Goal: Transaction & Acquisition: Obtain resource

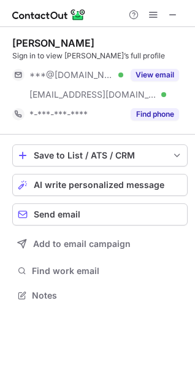
scroll to position [286, 195]
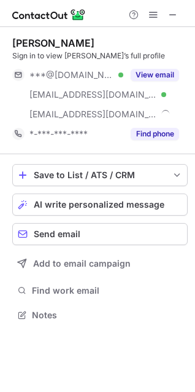
scroll to position [306, 195]
click at [171, 10] on span at bounding box center [173, 15] width 10 height 10
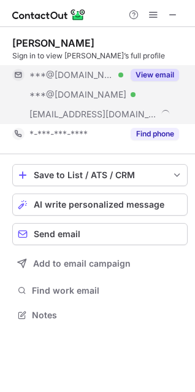
scroll to position [306, 195]
click at [17, 73] on span at bounding box center [19, 75] width 10 height 10
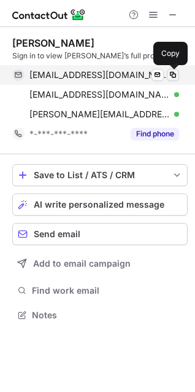
click at [173, 72] on span at bounding box center [173, 75] width 10 height 10
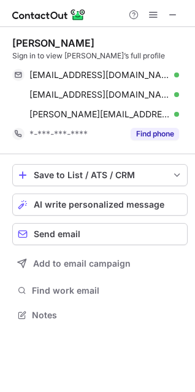
click at [34, 49] on div "Stan Abada" at bounding box center [53, 43] width 82 height 12
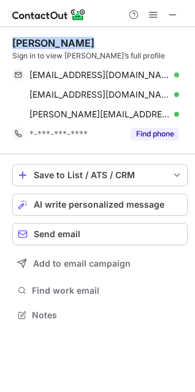
click at [34, 49] on div "Stan Abada" at bounding box center [53, 43] width 82 height 12
copy div "Stan Abada"
click at [176, 10] on span at bounding box center [173, 15] width 10 height 10
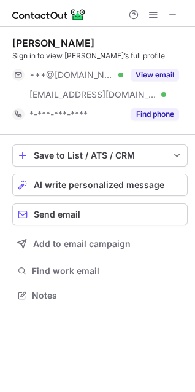
scroll to position [286, 195]
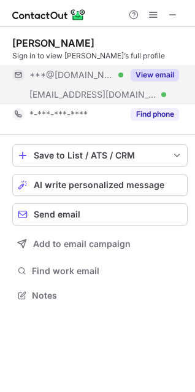
click at [20, 72] on span at bounding box center [19, 75] width 10 height 10
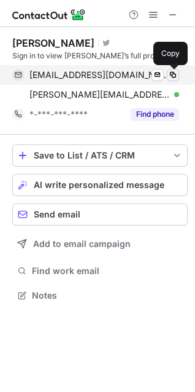
click at [171, 72] on span at bounding box center [173, 75] width 10 height 10
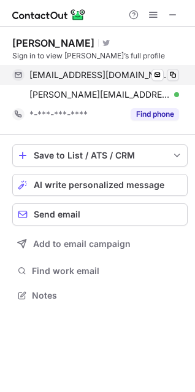
click at [170, 72] on span at bounding box center [173, 75] width 10 height 10
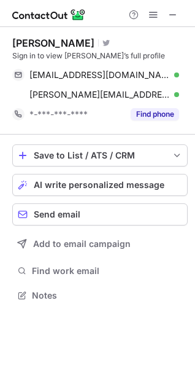
click at [53, 38] on div "Jeffrey Sanders" at bounding box center [53, 43] width 82 height 12
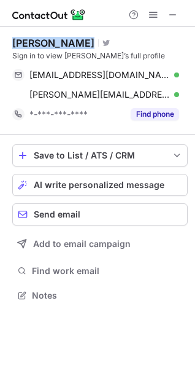
click at [53, 38] on div "Jeffrey Sanders" at bounding box center [53, 43] width 82 height 12
copy div "Jeffrey Sanders"
click at [170, 15] on span at bounding box center [173, 15] width 10 height 10
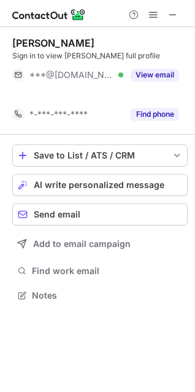
scroll to position [267, 195]
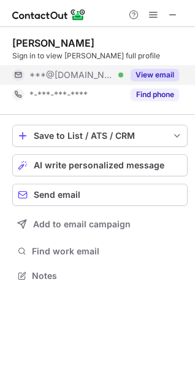
click at [16, 77] on span at bounding box center [19, 75] width 10 height 10
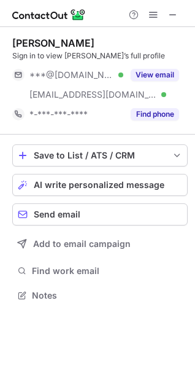
scroll to position [286, 195]
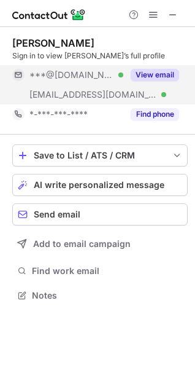
click at [17, 70] on span at bounding box center [19, 75] width 10 height 10
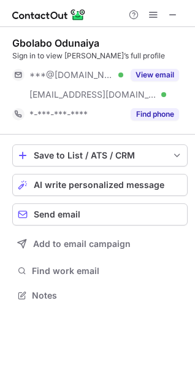
scroll to position [286, 195]
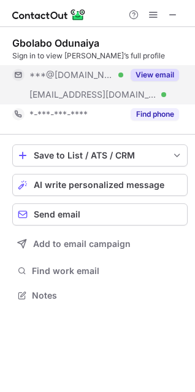
click at [17, 72] on span at bounding box center [19, 75] width 10 height 10
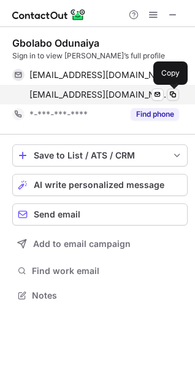
click at [177, 93] on span at bounding box center [173, 95] width 10 height 10
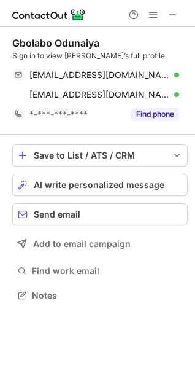
click at [46, 35] on div "Gbolabo Odunaiya Sign in to view Gbolabo’s full profile godunaiya@yahoo.com Ver…" at bounding box center [100, 80] width 176 height 107
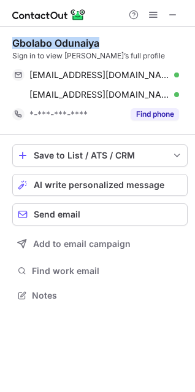
click at [46, 35] on div "Gbolabo Odunaiya Sign in to view Gbolabo’s full profile godunaiya@yahoo.com Ver…" at bounding box center [100, 80] width 176 height 107
copy div "Gbolabo Odunaiya"
click at [177, 10] on span at bounding box center [173, 15] width 10 height 10
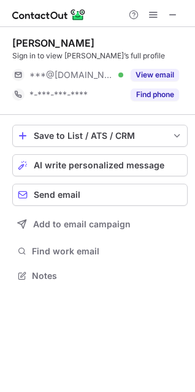
scroll to position [267, 195]
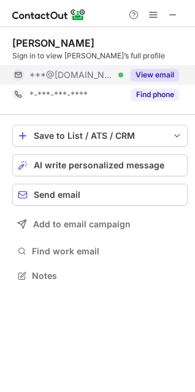
click at [19, 70] on span at bounding box center [19, 75] width 10 height 10
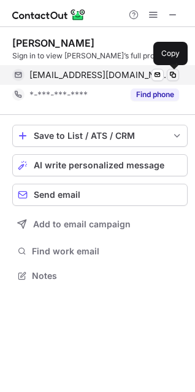
click at [172, 74] on span at bounding box center [173, 75] width 10 height 10
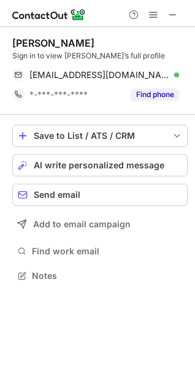
click at [35, 39] on div "[PERSON_NAME]" at bounding box center [53, 43] width 82 height 12
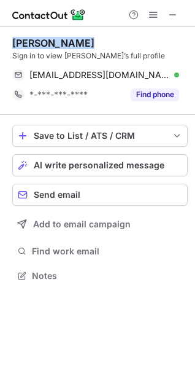
click at [35, 39] on div "[PERSON_NAME]" at bounding box center [53, 43] width 82 height 12
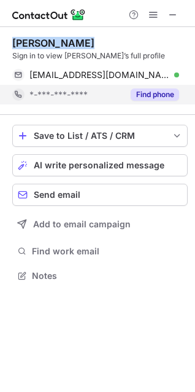
copy div "[PERSON_NAME]"
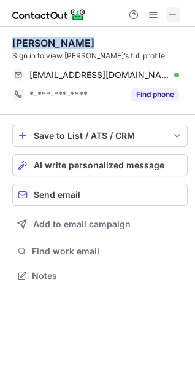
click at [179, 9] on button at bounding box center [173, 14] width 15 height 15
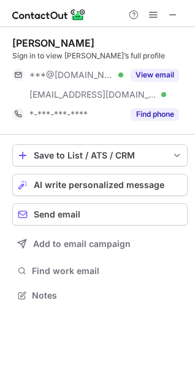
scroll to position [286, 195]
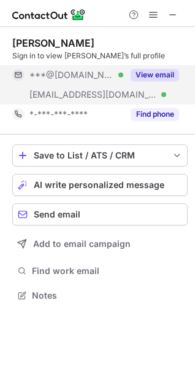
click at [18, 74] on span at bounding box center [19, 75] width 10 height 10
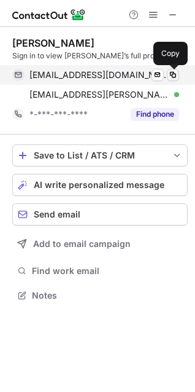
click at [171, 69] on button at bounding box center [173, 75] width 12 height 12
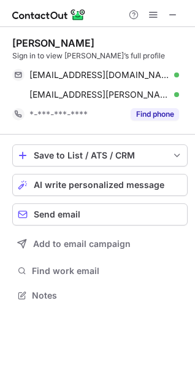
click at [46, 38] on div "[PERSON_NAME]" at bounding box center [53, 43] width 82 height 12
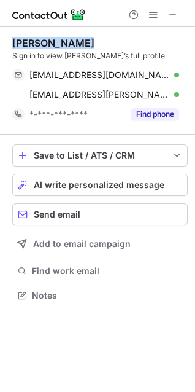
click at [46, 38] on div "[PERSON_NAME]" at bounding box center [53, 43] width 82 height 12
copy div "[PERSON_NAME]"
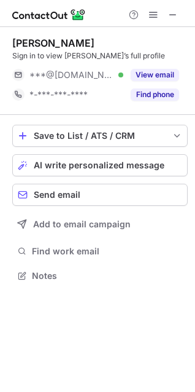
scroll to position [267, 195]
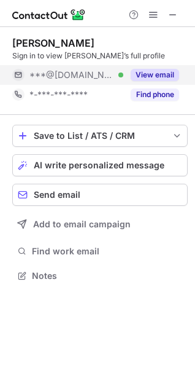
click at [14, 75] on span at bounding box center [19, 75] width 10 height 10
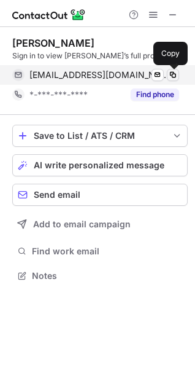
click at [171, 75] on span at bounding box center [173, 75] width 10 height 10
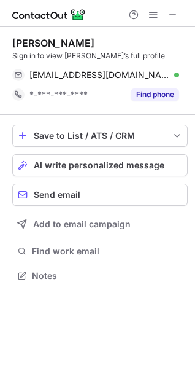
click at [41, 41] on div "Sohail Khan" at bounding box center [53, 43] width 82 height 12
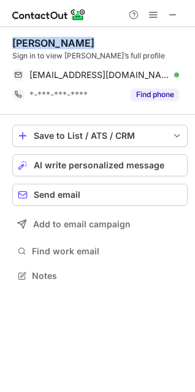
click at [41, 41] on div "Sohail Khan" at bounding box center [53, 43] width 82 height 12
copy div "Sohail Khan"
click at [171, 14] on span at bounding box center [173, 15] width 10 height 10
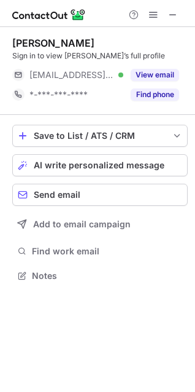
scroll to position [267, 195]
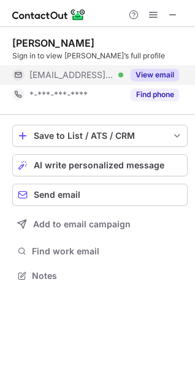
click at [20, 78] on span at bounding box center [19, 75] width 10 height 10
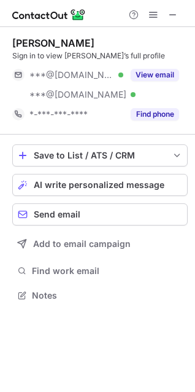
scroll to position [286, 195]
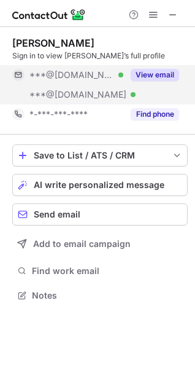
click at [19, 72] on span at bounding box center [19, 75] width 10 height 10
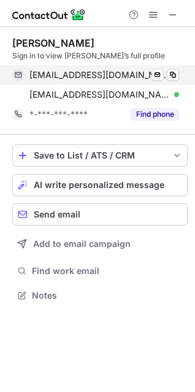
click at [173, 68] on div "[EMAIL_ADDRESS][DOMAIN_NAME] Verified Send email Copy" at bounding box center [95, 75] width 167 height 20
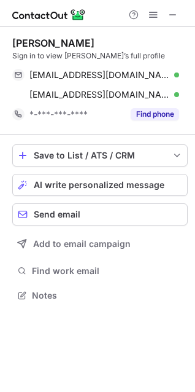
click at [40, 33] on div "[PERSON_NAME] Sign in to view [PERSON_NAME]’s full profile [EMAIL_ADDRESS][DOMA…" at bounding box center [100, 80] width 176 height 107
click at [42, 41] on div "[PERSON_NAME]" at bounding box center [53, 43] width 82 height 12
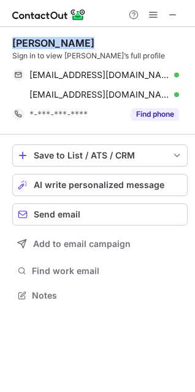
click at [42, 41] on div "[PERSON_NAME]" at bounding box center [53, 43] width 82 height 12
copy div "[PERSON_NAME]"
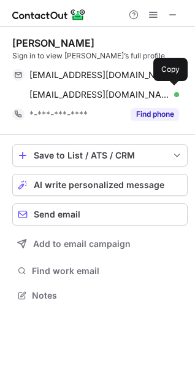
click at [186, 11] on div "Help & Support" at bounding box center [97, 13] width 195 height 27
click at [172, 11] on span at bounding box center [173, 15] width 10 height 10
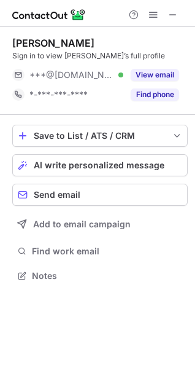
scroll to position [267, 195]
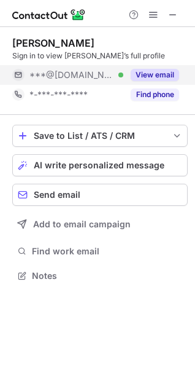
click at [20, 78] on span at bounding box center [19, 75] width 10 height 10
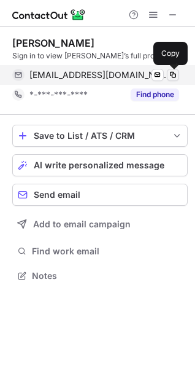
click at [176, 77] on span at bounding box center [173, 75] width 10 height 10
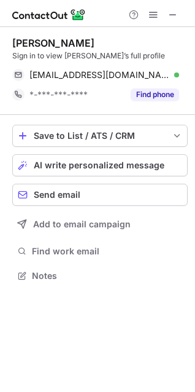
click at [46, 46] on div "[PERSON_NAME]" at bounding box center [53, 43] width 82 height 12
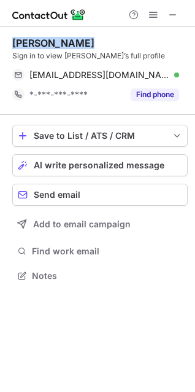
click at [46, 46] on div "Sami Siddiqui" at bounding box center [53, 43] width 82 height 12
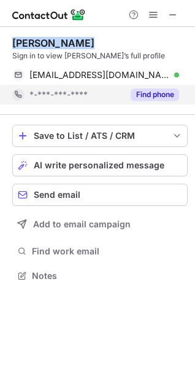
copy div "Sami Siddiqui"
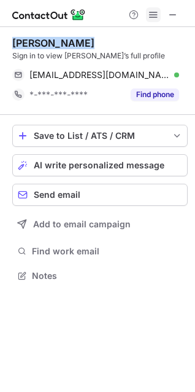
drag, startPoint x: 170, startPoint y: 11, endPoint x: 156, endPoint y: 12, distance: 14.2
click at [170, 11] on span at bounding box center [173, 15] width 10 height 10
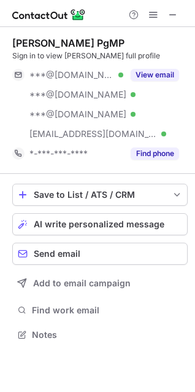
scroll to position [326, 195]
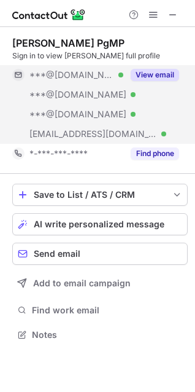
click at [15, 74] on span at bounding box center [19, 75] width 10 height 10
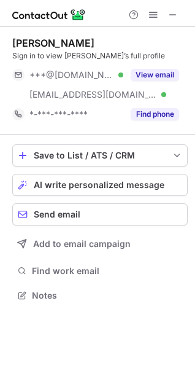
scroll to position [286, 195]
click at [16, 78] on span at bounding box center [19, 75] width 10 height 10
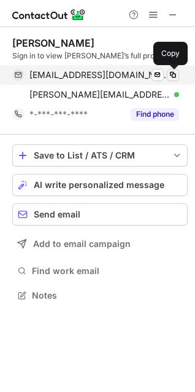
click at [175, 74] on span at bounding box center [173, 75] width 10 height 10
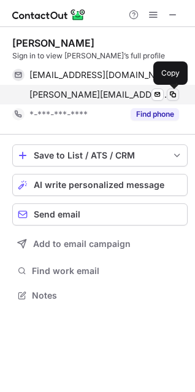
click at [174, 95] on span at bounding box center [173, 95] width 10 height 10
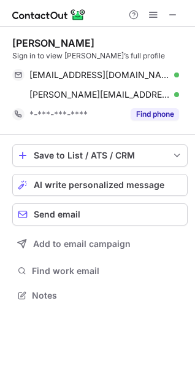
click at [28, 47] on div "Billy Bryant" at bounding box center [53, 43] width 82 height 12
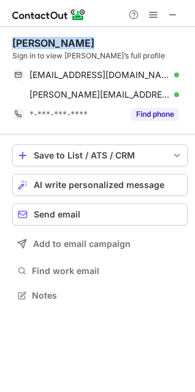
click at [28, 47] on div "Billy Bryant" at bounding box center [53, 43] width 82 height 12
copy div "Billy Bryant"
drag, startPoint x: 171, startPoint y: 11, endPoint x: 128, endPoint y: 34, distance: 49.5
click at [171, 10] on span at bounding box center [173, 15] width 10 height 10
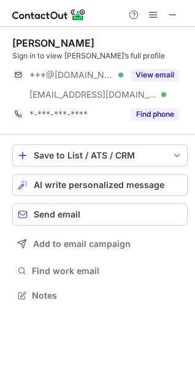
scroll to position [286, 195]
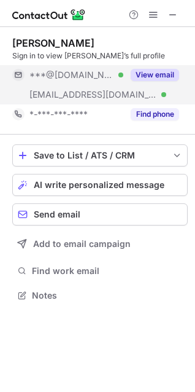
click at [14, 74] on span at bounding box center [19, 75] width 10 height 10
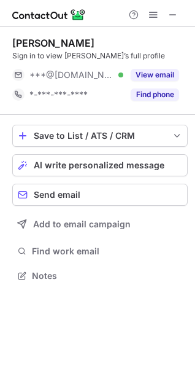
scroll to position [267, 195]
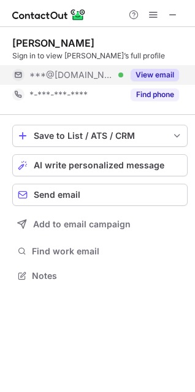
click at [17, 75] on span at bounding box center [19, 75] width 10 height 10
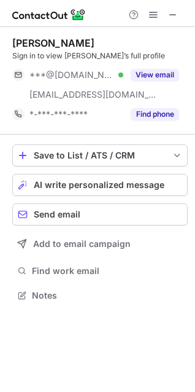
scroll to position [286, 195]
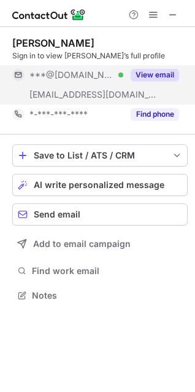
click at [17, 74] on span at bounding box center [19, 75] width 10 height 10
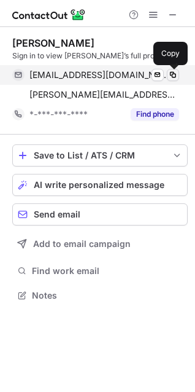
click at [168, 70] on span at bounding box center [173, 75] width 10 height 10
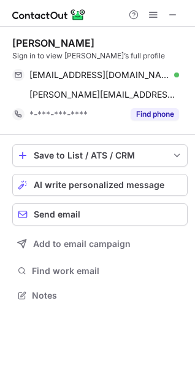
click at [39, 44] on div "[PERSON_NAME]" at bounding box center [53, 43] width 82 height 12
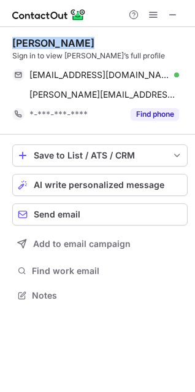
click at [39, 44] on div "[PERSON_NAME]" at bounding box center [53, 43] width 82 height 12
copy div "[PERSON_NAME]"
click at [171, 11] on span at bounding box center [173, 15] width 10 height 10
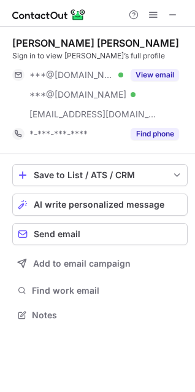
scroll to position [306, 195]
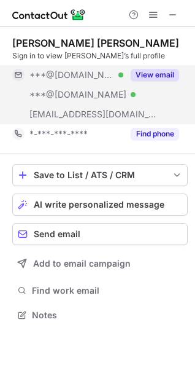
click at [20, 72] on span at bounding box center [19, 75] width 10 height 10
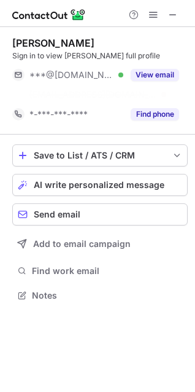
scroll to position [267, 195]
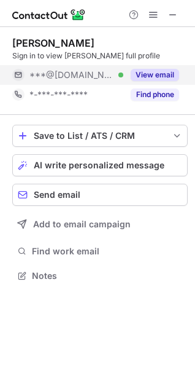
click at [21, 76] on span at bounding box center [19, 75] width 10 height 10
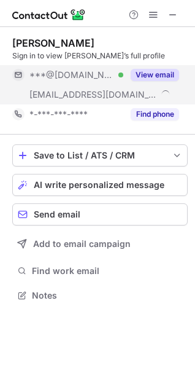
scroll to position [286, 195]
click at [17, 72] on span at bounding box center [19, 75] width 10 height 10
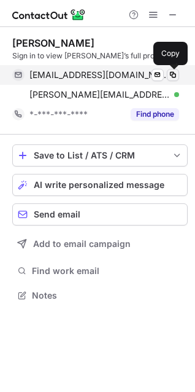
click at [173, 71] on span at bounding box center [173, 75] width 10 height 10
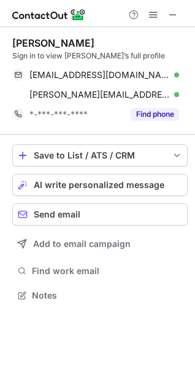
click at [37, 32] on div "Eric Collis Sign in to view Eric’s full profile ebcollis@comcast.net Verified S…" at bounding box center [100, 80] width 176 height 107
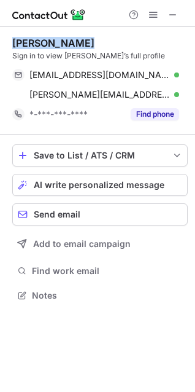
click at [37, 32] on div "Eric Collis Sign in to view Eric’s full profile ebcollis@comcast.net Verified S…" at bounding box center [100, 80] width 176 height 107
copy div "Eric Collis"
click at [171, 15] on span at bounding box center [173, 15] width 10 height 10
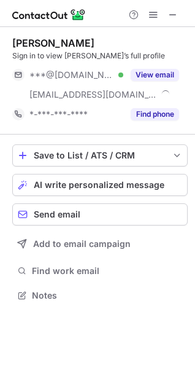
scroll to position [286, 195]
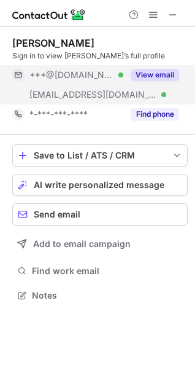
click at [19, 71] on span at bounding box center [19, 75] width 10 height 10
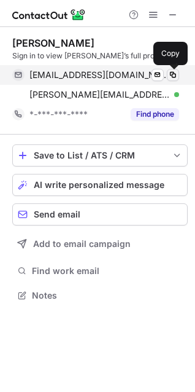
click at [174, 74] on span at bounding box center [173, 75] width 10 height 10
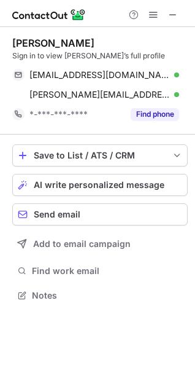
click at [50, 37] on div "[PERSON_NAME]" at bounding box center [53, 43] width 82 height 12
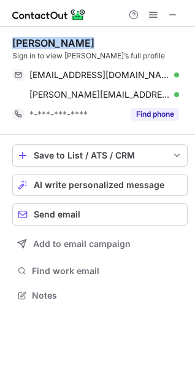
click at [50, 37] on div "[PERSON_NAME]" at bounding box center [53, 43] width 82 height 12
copy div "[PERSON_NAME]"
click at [173, 15] on span at bounding box center [173, 15] width 10 height 10
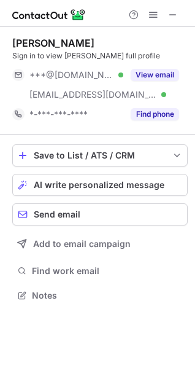
scroll to position [286, 195]
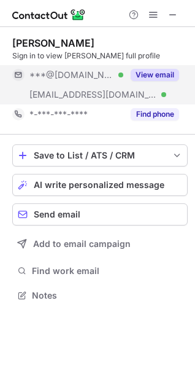
click at [23, 71] on span at bounding box center [19, 75] width 10 height 10
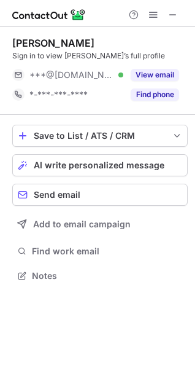
scroll to position [267, 195]
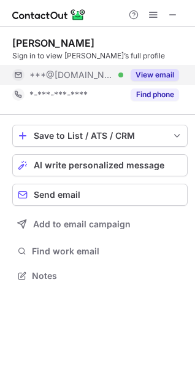
click at [18, 74] on span at bounding box center [19, 75] width 10 height 10
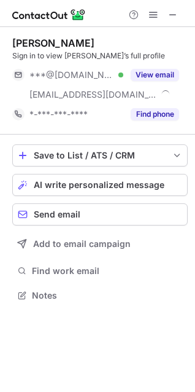
scroll to position [286, 195]
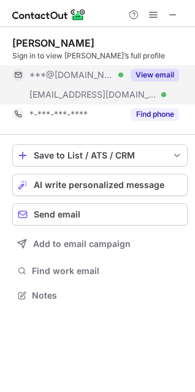
click at [17, 68] on div "***@gmail.com Verified" at bounding box center [67, 75] width 111 height 20
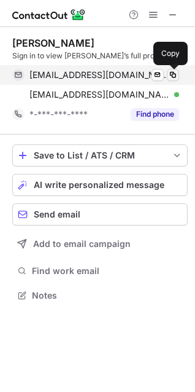
click at [173, 70] on span at bounding box center [173, 75] width 10 height 10
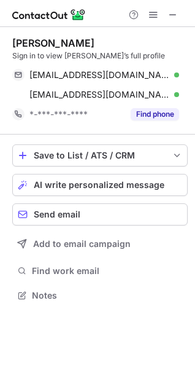
click at [46, 39] on div "Eduardo Tassinari" at bounding box center [53, 43] width 82 height 12
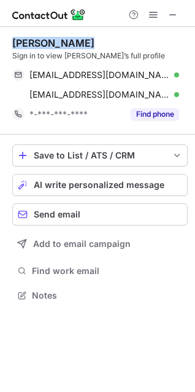
click at [46, 39] on div "Eduardo Tassinari" at bounding box center [53, 43] width 82 height 12
copy div "Eduardo Tassinari"
click at [179, 14] on button at bounding box center [173, 14] width 15 height 15
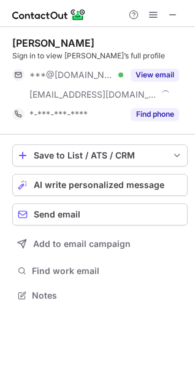
scroll to position [286, 195]
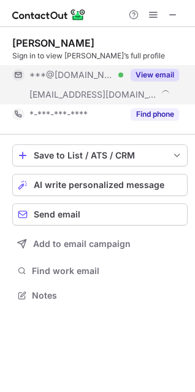
click at [23, 72] on span at bounding box center [19, 75] width 10 height 10
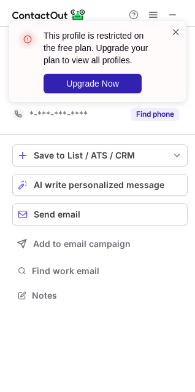
click at [177, 27] on span at bounding box center [176, 32] width 10 height 12
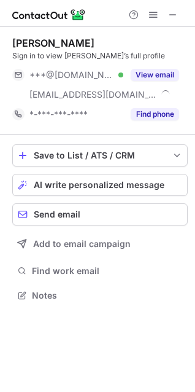
drag, startPoint x: 173, startPoint y: 12, endPoint x: 115, endPoint y: 57, distance: 73.6
click at [173, 12] on div "This profile is restricted on the free plan. Upgrade your plan to view all prof…" at bounding box center [97, 21] width 197 height 25
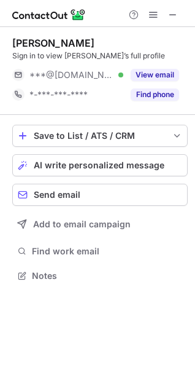
scroll to position [267, 195]
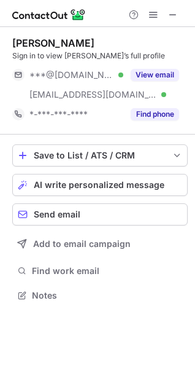
scroll to position [286, 195]
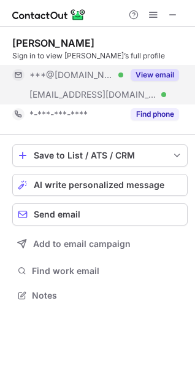
click at [15, 75] on span at bounding box center [19, 75] width 10 height 10
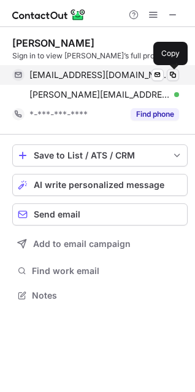
click at [175, 73] on span at bounding box center [173, 75] width 10 height 10
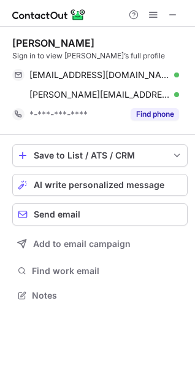
click at [22, 41] on div "[PERSON_NAME]" at bounding box center [53, 43] width 82 height 12
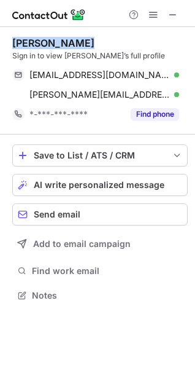
click at [22, 41] on div "David Kay" at bounding box center [53, 43] width 82 height 12
copy div "David Kay"
click at [172, 14] on span at bounding box center [173, 15] width 10 height 10
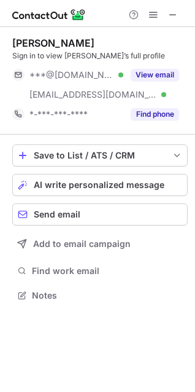
scroll to position [286, 195]
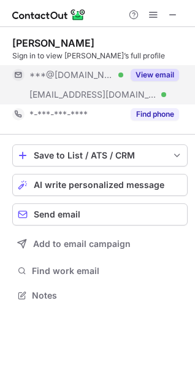
click at [18, 75] on span at bounding box center [19, 75] width 10 height 10
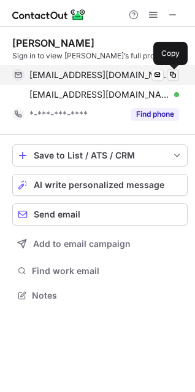
click at [171, 79] on span at bounding box center [173, 75] width 10 height 10
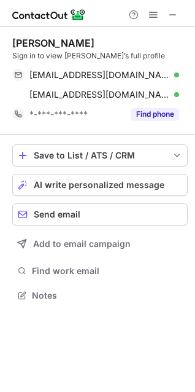
click at [51, 42] on div "[PERSON_NAME]" at bounding box center [53, 43] width 82 height 12
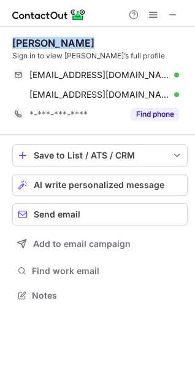
click at [51, 42] on div "[PERSON_NAME]" at bounding box center [53, 43] width 82 height 12
copy div "[PERSON_NAME]"
click at [173, 12] on span at bounding box center [173, 15] width 10 height 10
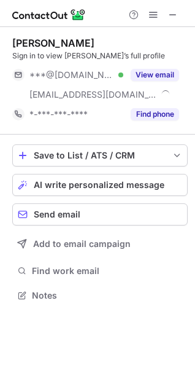
scroll to position [286, 195]
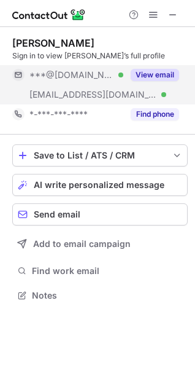
click at [21, 74] on span at bounding box center [19, 75] width 10 height 10
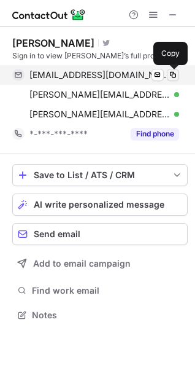
click at [174, 72] on span at bounding box center [173, 75] width 10 height 10
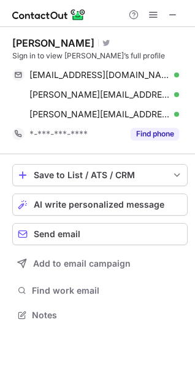
click at [44, 37] on div "[PERSON_NAME]" at bounding box center [53, 43] width 82 height 12
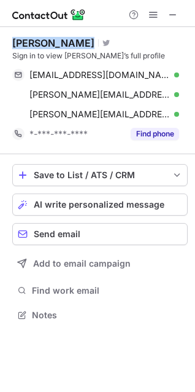
click at [44, 37] on div "[PERSON_NAME]" at bounding box center [53, 43] width 82 height 12
copy div "[PERSON_NAME]"
click at [177, 15] on span at bounding box center [173, 15] width 10 height 10
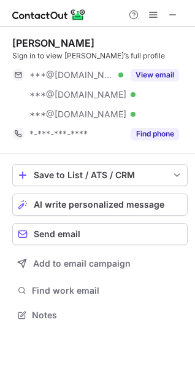
scroll to position [306, 195]
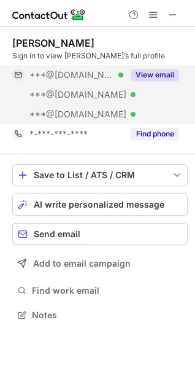
click at [14, 72] on span at bounding box center [19, 75] width 10 height 10
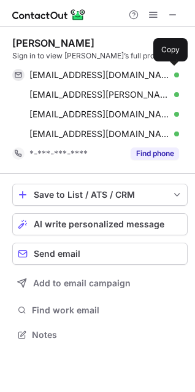
scroll to position [326, 195]
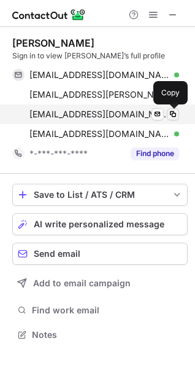
click at [173, 114] on span at bounding box center [173, 114] width 10 height 10
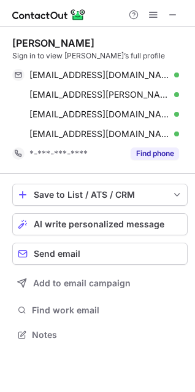
click at [42, 41] on div "[PERSON_NAME]" at bounding box center [53, 43] width 82 height 12
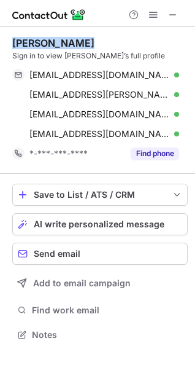
click at [42, 41] on div "[PERSON_NAME]" at bounding box center [53, 43] width 82 height 12
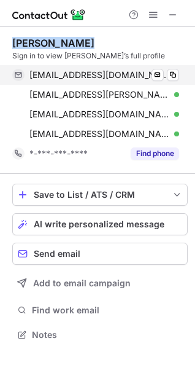
copy div "[PERSON_NAME]"
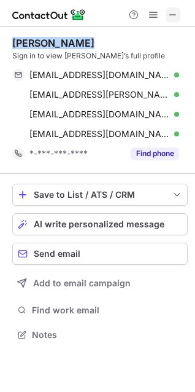
click at [176, 13] on span at bounding box center [173, 15] width 10 height 10
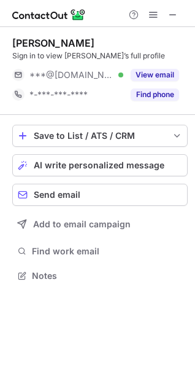
scroll to position [267, 195]
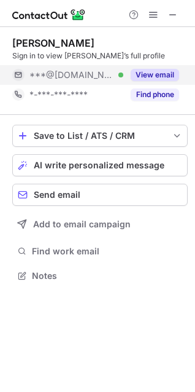
click at [17, 74] on span at bounding box center [19, 75] width 10 height 10
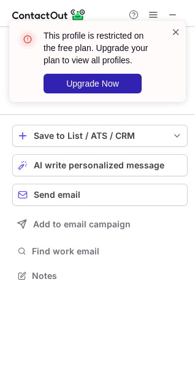
click at [177, 29] on span at bounding box center [176, 32] width 10 height 12
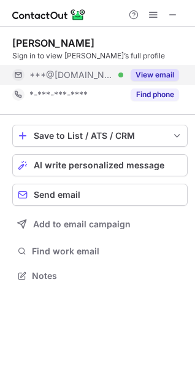
click at [21, 69] on div "***@gmail.com Verified" at bounding box center [67, 75] width 111 height 20
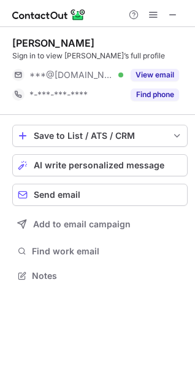
scroll to position [6, 6]
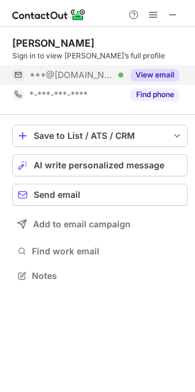
click at [14, 71] on span at bounding box center [19, 75] width 10 height 10
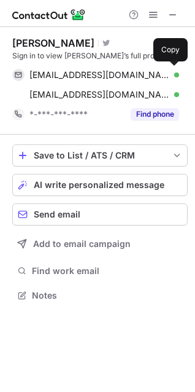
scroll to position [286, 195]
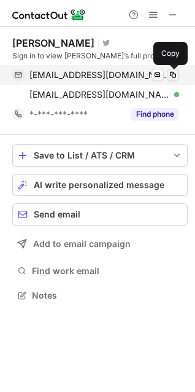
click at [176, 72] on span at bounding box center [173, 75] width 10 height 10
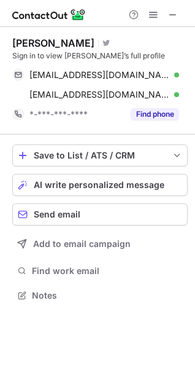
click at [51, 36] on div "[PERSON_NAME] Visit Twitter profile Sign in to view [PERSON_NAME]’s full profil…" at bounding box center [100, 80] width 176 height 107
click at [50, 36] on div "[PERSON_NAME] Visit Twitter profile Sign in to view [PERSON_NAME]’s full profil…" at bounding box center [100, 80] width 176 height 107
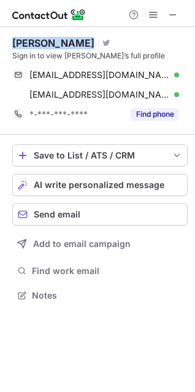
click at [50, 36] on div "[PERSON_NAME] Visit Twitter profile Sign in to view [PERSON_NAME]’s full profil…" at bounding box center [100, 80] width 176 height 107
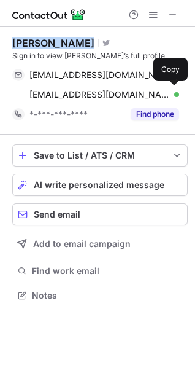
copy div "[PERSON_NAME]"
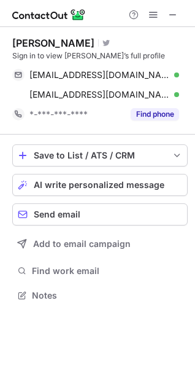
click at [171, 6] on div at bounding box center [97, 13] width 195 height 27
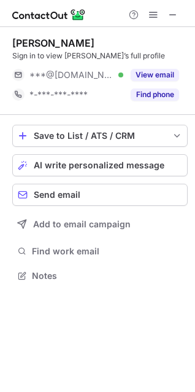
scroll to position [267, 195]
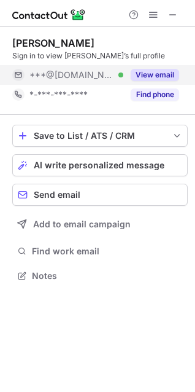
click at [19, 75] on span at bounding box center [19, 75] width 10 height 10
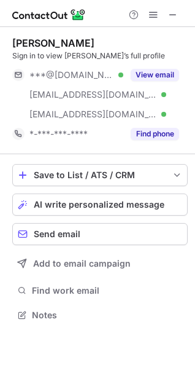
scroll to position [306, 195]
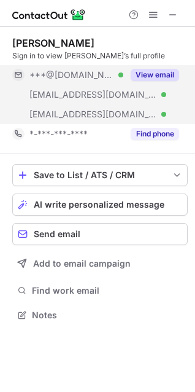
click at [16, 74] on span at bounding box center [19, 75] width 10 height 10
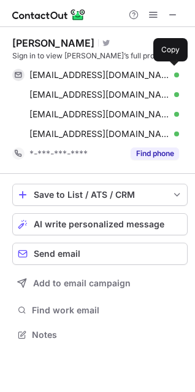
scroll to position [326, 195]
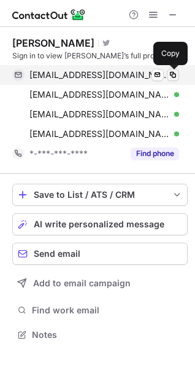
click at [173, 72] on span at bounding box center [173, 75] width 10 height 10
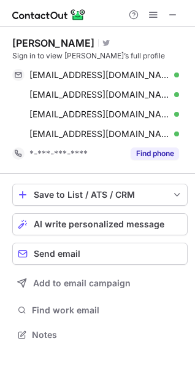
click at [37, 44] on div "Mark Milton" at bounding box center [53, 43] width 82 height 12
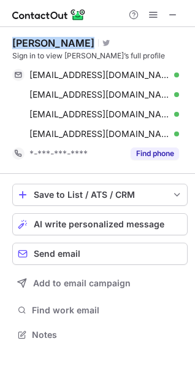
click at [37, 44] on div "Mark Milton" at bounding box center [53, 43] width 82 height 12
copy div "Mark Milton"
click at [175, 10] on span at bounding box center [173, 15] width 10 height 10
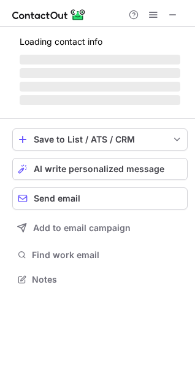
scroll to position [6, 6]
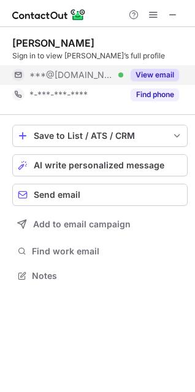
click at [19, 77] on span at bounding box center [19, 75] width 10 height 10
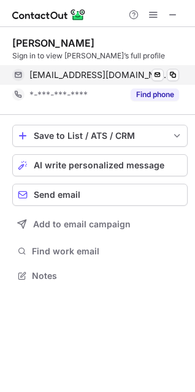
click at [174, 68] on div "pc4andersen@gmail.com Verified Send email Copy" at bounding box center [95, 75] width 167 height 20
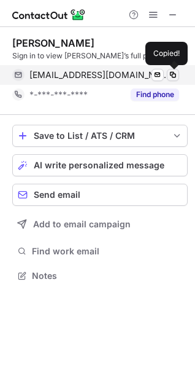
click at [171, 72] on span at bounding box center [173, 75] width 10 height 10
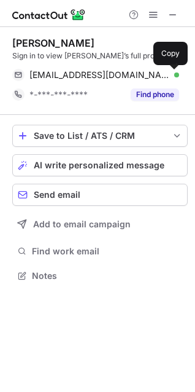
click at [60, 44] on div "Patrick Andersen" at bounding box center [53, 43] width 82 height 12
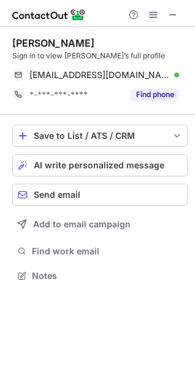
click at [60, 44] on div "Patrick Andersen" at bounding box center [53, 43] width 82 height 12
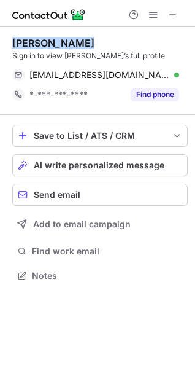
click at [60, 44] on div "Patrick Andersen" at bounding box center [53, 43] width 82 height 12
copy div "Patrick Andersen"
click at [179, 14] on button at bounding box center [173, 14] width 15 height 15
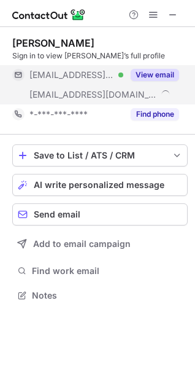
scroll to position [286, 195]
click at [17, 75] on span at bounding box center [19, 75] width 10 height 10
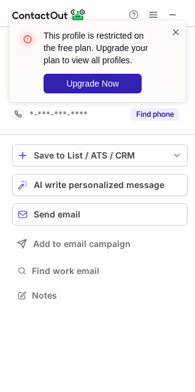
click at [175, 29] on span at bounding box center [176, 32] width 10 height 12
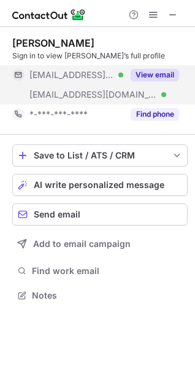
click at [17, 71] on span at bounding box center [19, 75] width 10 height 10
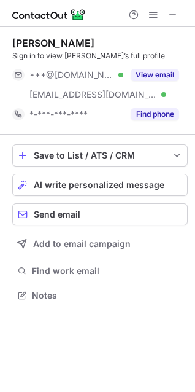
scroll to position [286, 195]
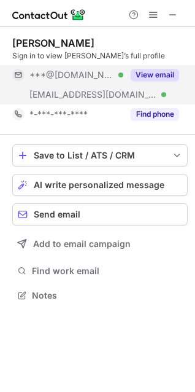
click at [20, 71] on span at bounding box center [19, 75] width 10 height 10
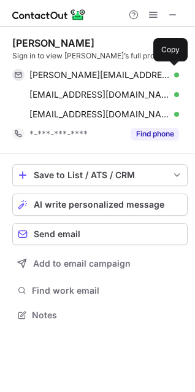
scroll to position [306, 195]
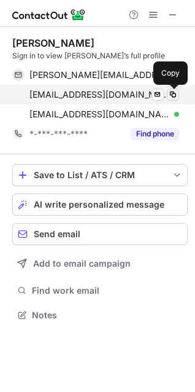
click at [171, 95] on span at bounding box center [173, 95] width 10 height 10
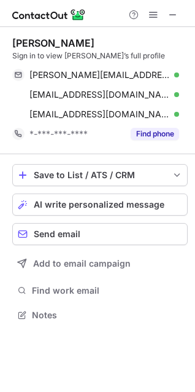
click at [35, 43] on div "[PERSON_NAME]" at bounding box center [53, 43] width 82 height 12
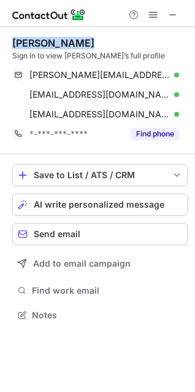
click at [35, 43] on div "[PERSON_NAME]" at bounding box center [53, 43] width 82 height 12
copy div "[PERSON_NAME]"
click at [176, 10] on span at bounding box center [173, 15] width 10 height 10
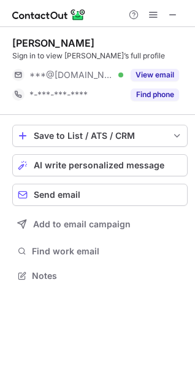
scroll to position [267, 195]
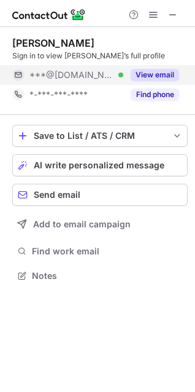
click at [21, 74] on span at bounding box center [19, 75] width 10 height 10
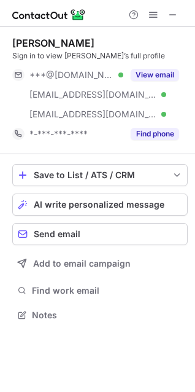
scroll to position [306, 195]
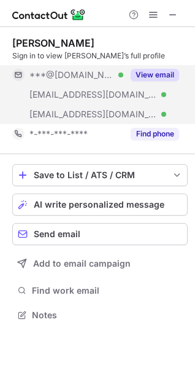
click at [17, 77] on span at bounding box center [19, 75] width 10 height 10
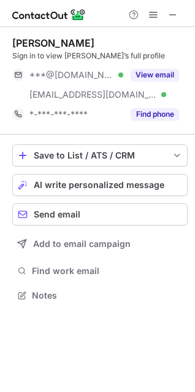
scroll to position [286, 195]
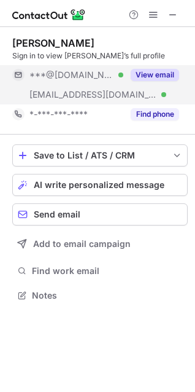
click at [14, 76] on span at bounding box center [19, 75] width 10 height 10
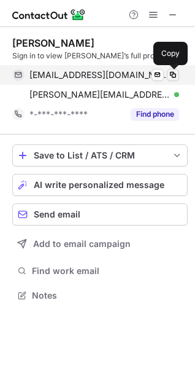
click at [172, 71] on span at bounding box center [173, 75] width 10 height 10
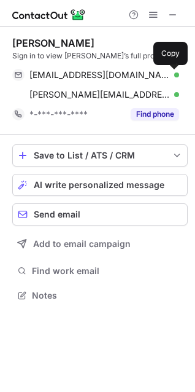
click at [49, 41] on div "Elwyn Davies" at bounding box center [53, 43] width 82 height 12
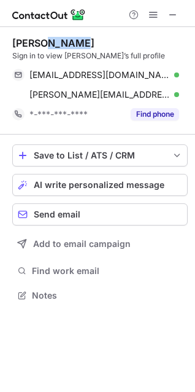
click at [49, 41] on div "Elwyn Davies" at bounding box center [53, 43] width 82 height 12
copy div "Elwyn Davies"
click at [174, 10] on span at bounding box center [173, 15] width 10 height 10
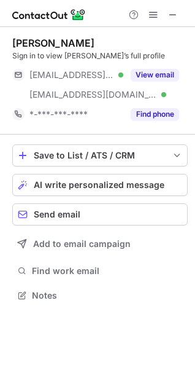
scroll to position [286, 195]
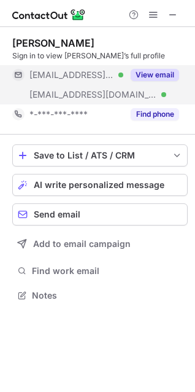
click at [14, 76] on span at bounding box center [19, 75] width 10 height 10
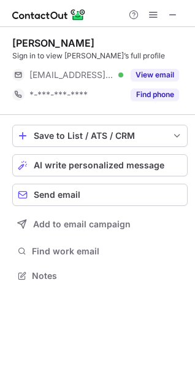
scroll to position [6, 6]
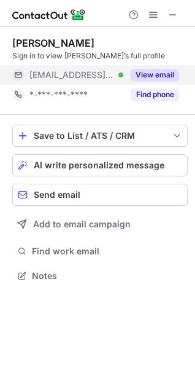
click at [18, 73] on span at bounding box center [19, 75] width 10 height 10
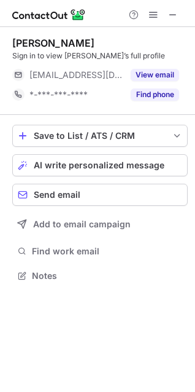
scroll to position [267, 195]
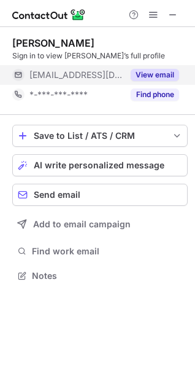
click at [15, 72] on span at bounding box center [19, 75] width 10 height 10
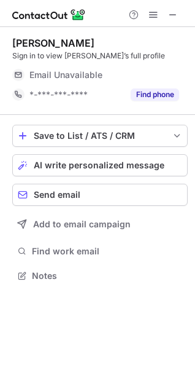
scroll to position [6, 6]
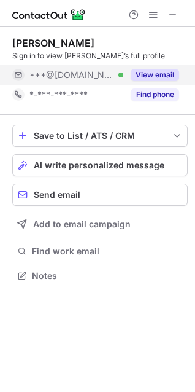
click at [14, 74] on span at bounding box center [19, 75] width 10 height 10
